Goal: Check status

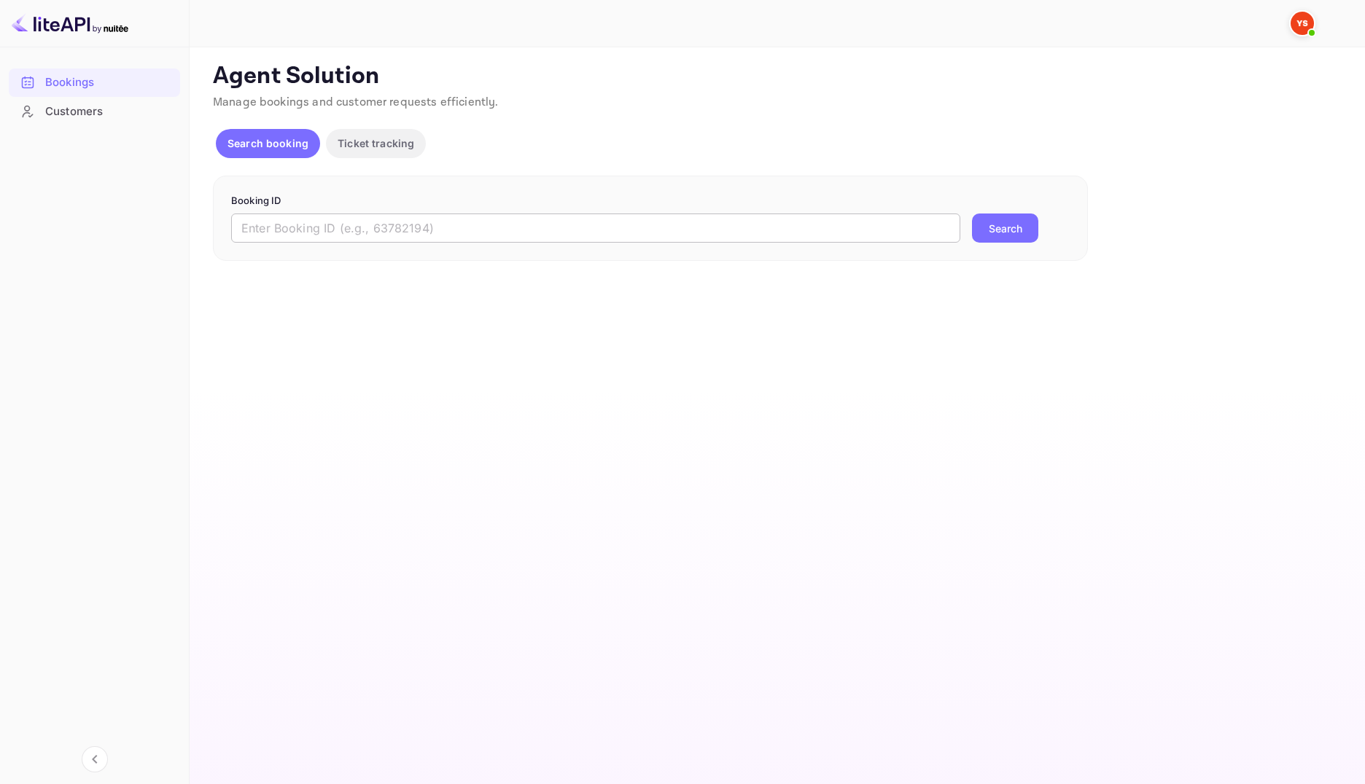
click at [427, 235] on input "text" at bounding box center [595, 228] width 729 height 29
paste input "9186087"
type input "9186087"
click at [1007, 222] on button "Search" at bounding box center [1005, 228] width 66 height 29
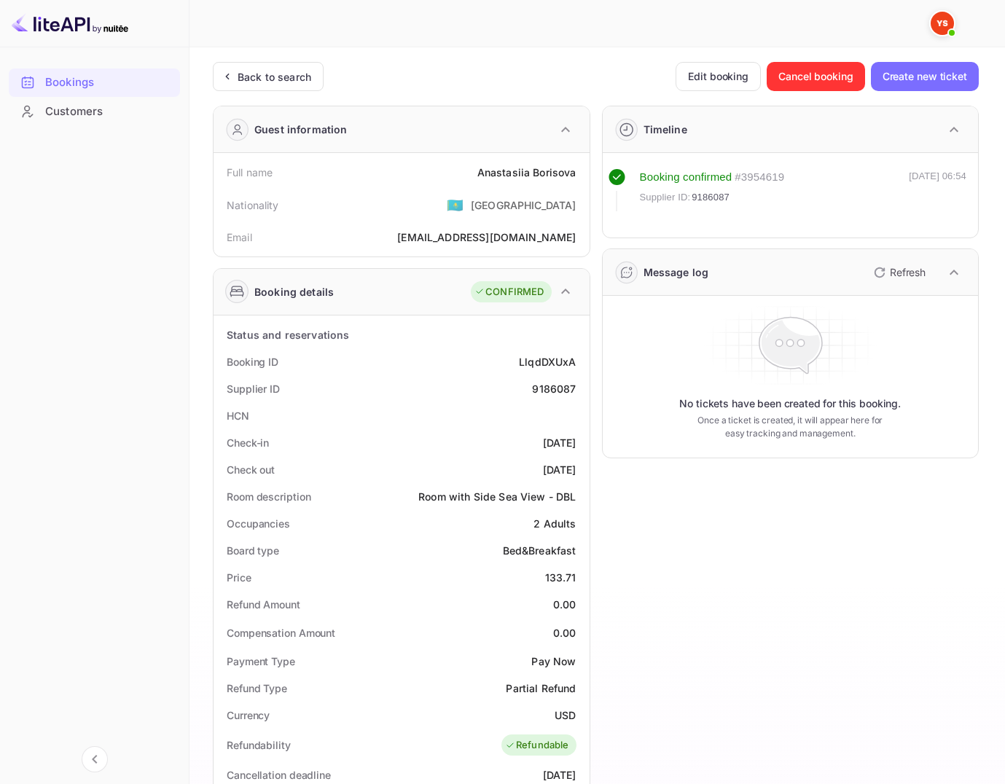
click at [553, 384] on div "9186087" at bounding box center [554, 388] width 44 height 15
copy div "9186087"
drag, startPoint x: 226, startPoint y: 176, endPoint x: 578, endPoint y: 174, distance: 352.1
click at [578, 174] on div "Full name [PERSON_NAME]" at bounding box center [401, 172] width 364 height 27
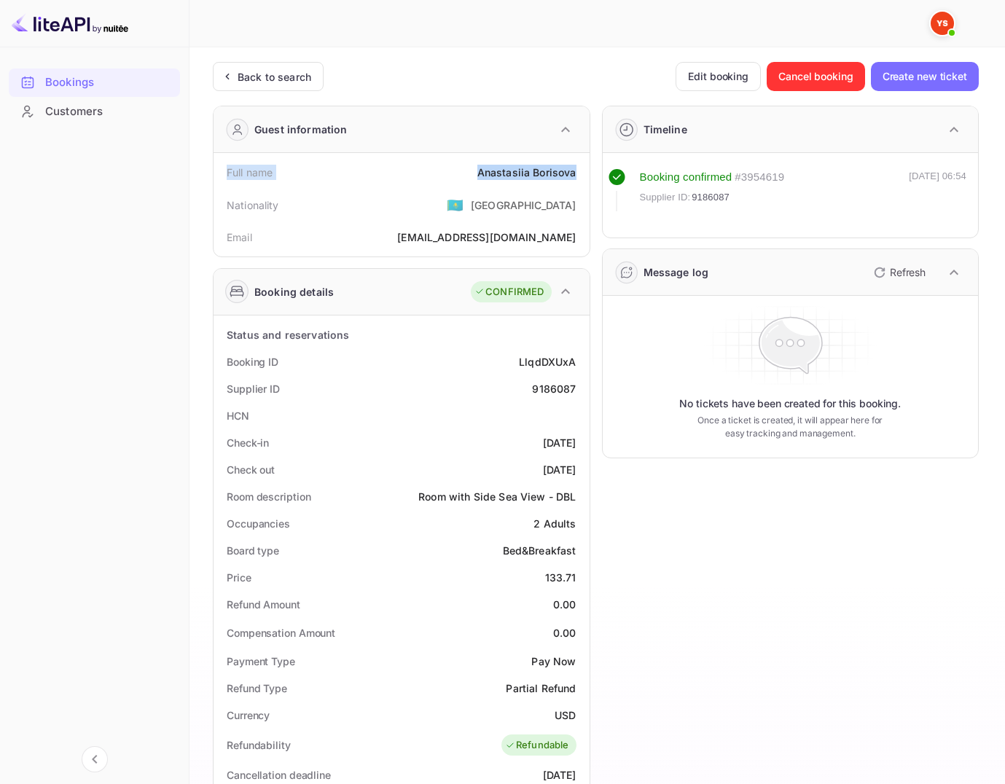
copy div "Full name [PERSON_NAME]"
drag, startPoint x: 226, startPoint y: 361, endPoint x: 579, endPoint y: 384, distance: 353.6
click at [579, 384] on div "Status and reservations Booking ID LlqdDXUxA Supplier ID 9186087 HCN Check-in […" at bounding box center [401, 745] width 364 height 848
copy div "Booking ID LlqdDXUxA Supplier ID 9186087"
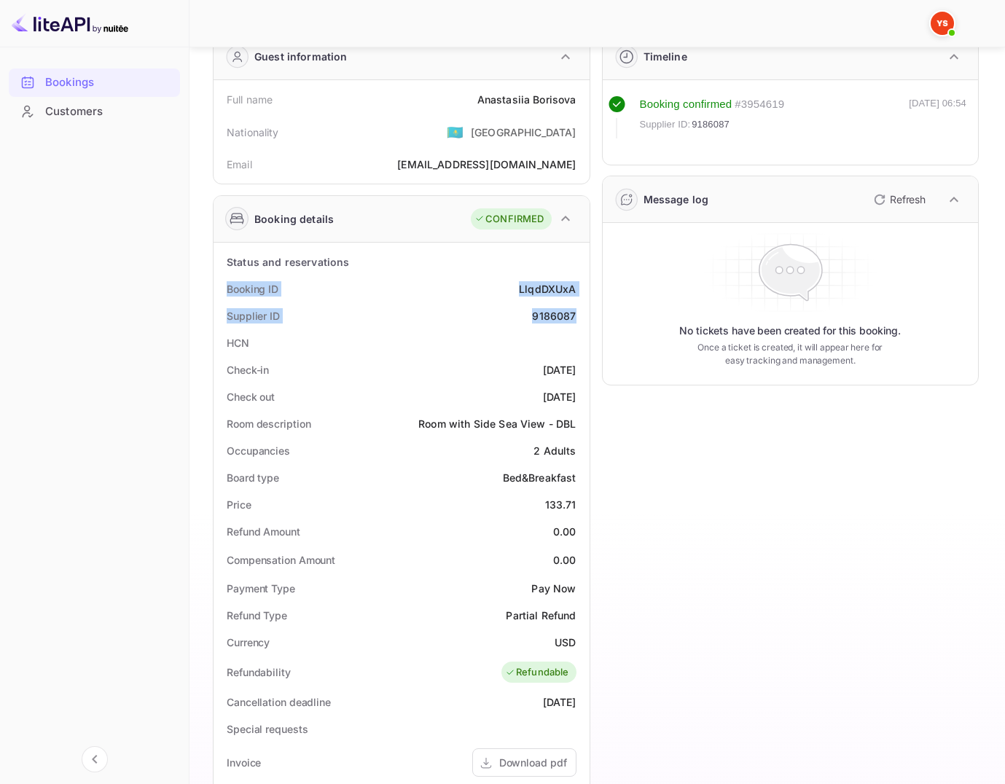
drag, startPoint x: 227, startPoint y: 369, endPoint x: 580, endPoint y: 396, distance: 354.6
click at [580, 396] on div "Status and reservations Booking ID LlqdDXUxA Supplier ID 9186087 HCN Check-in […" at bounding box center [401, 673] width 364 height 848
copy div "Check-in [DATE] Check out [DATE]"
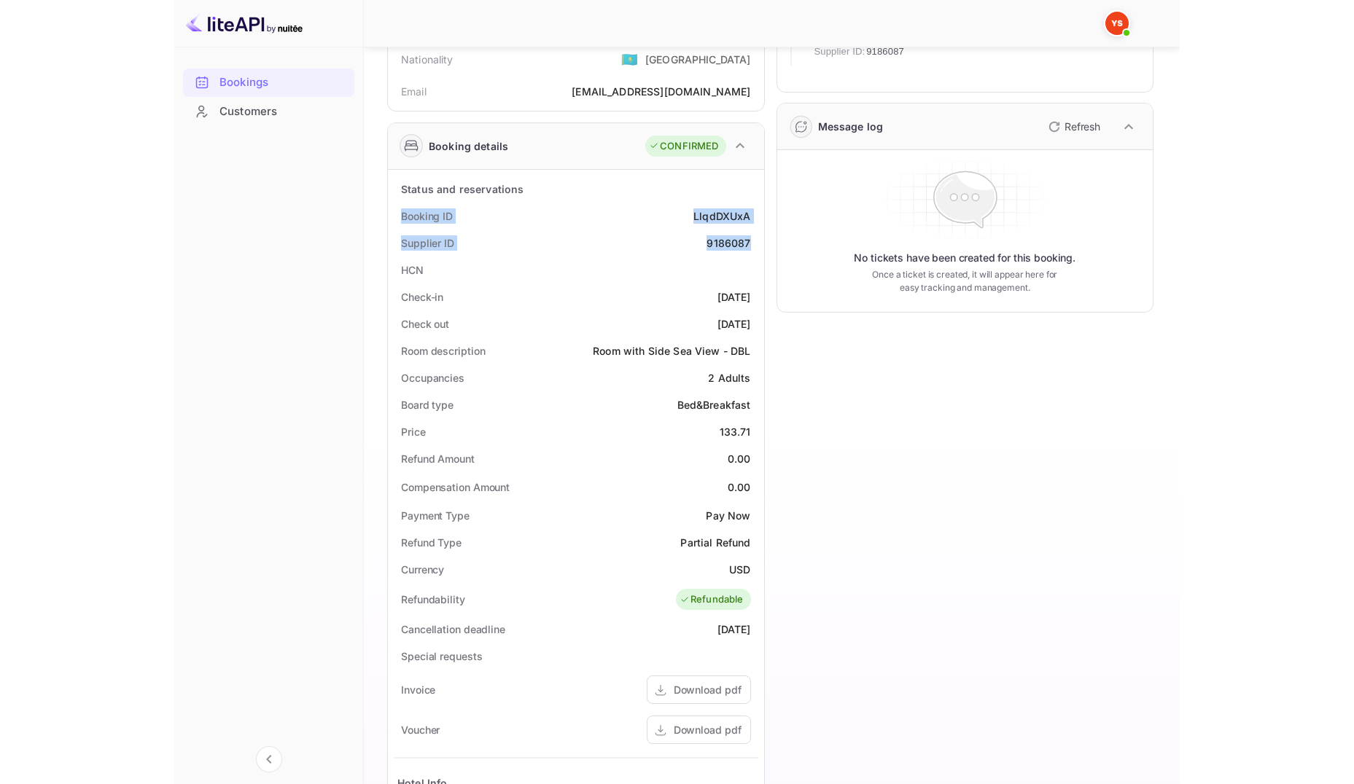
scroll to position [420, 0]
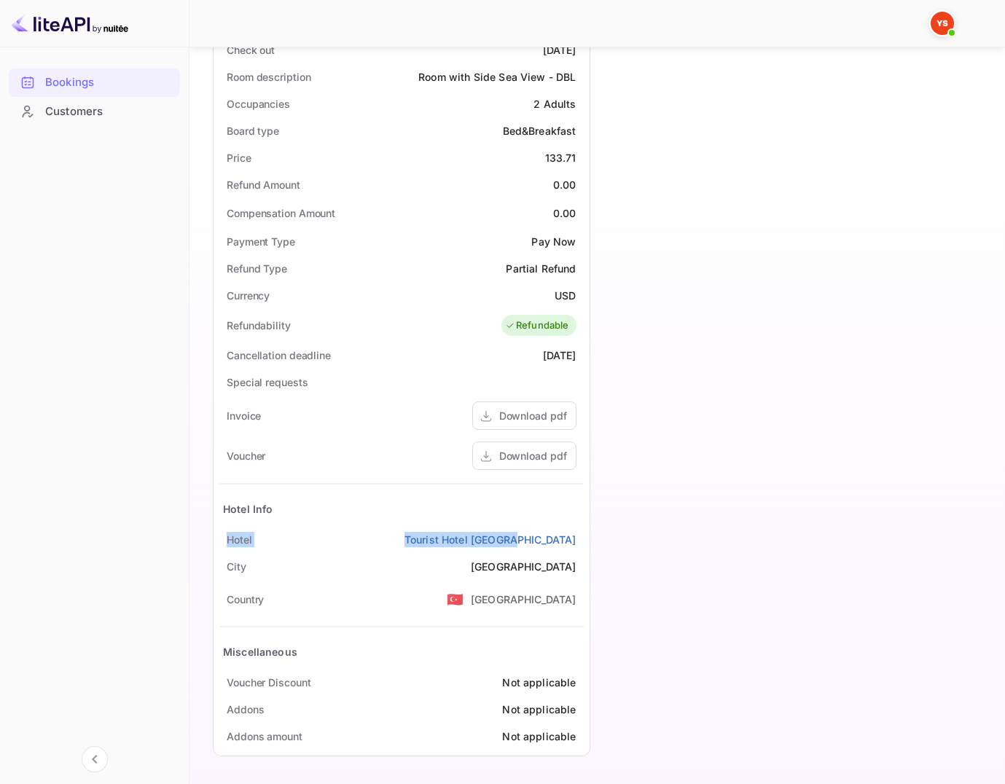
drag, startPoint x: 228, startPoint y: 536, endPoint x: 580, endPoint y: 539, distance: 351.4
click at [580, 539] on div "Hotel Tourist Hotel [GEOGRAPHIC_DATA]" at bounding box center [401, 539] width 364 height 27
copy div "Hotel Tourist Hotel [GEOGRAPHIC_DATA]"
